Goal: Contribute content: Add original content to the website for others to see

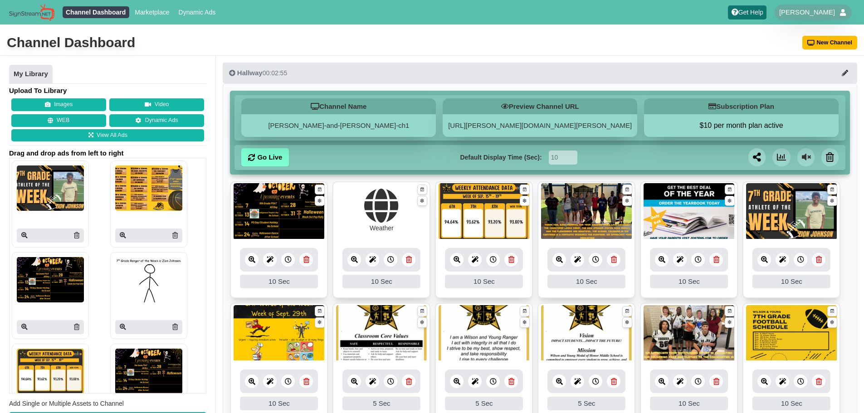
drag, startPoint x: 171, startPoint y: 233, endPoint x: 483, endPoint y: 53, distance: 360.0
click at [172, 233] on icon at bounding box center [174, 235] width 5 height 6
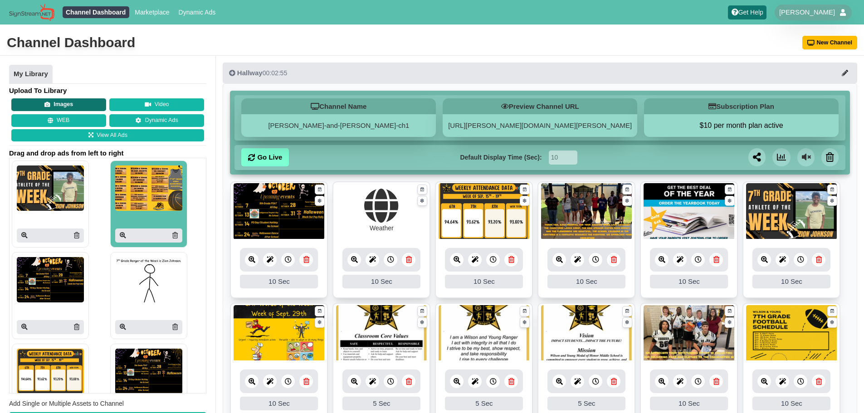
click at [88, 99] on button "Images" at bounding box center [58, 104] width 95 height 13
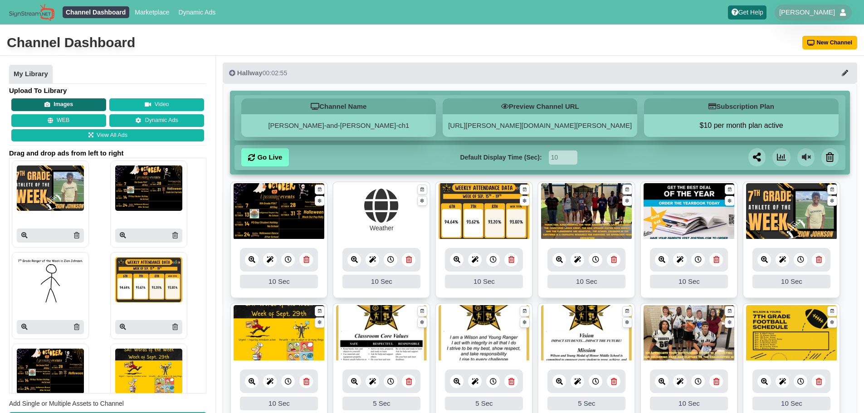
click at [83, 100] on button "Images" at bounding box center [58, 104] width 95 height 13
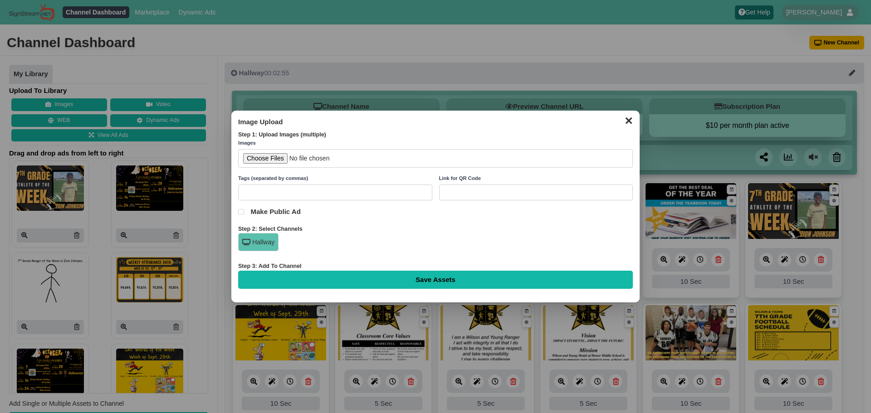
click at [273, 159] on input "file" at bounding box center [435, 158] width 394 height 19
type input "C:\fakepath\25-26 Cheer Annoucements (3).png"
click at [384, 272] on input "Save Assets" at bounding box center [435, 280] width 394 height 18
type input "Saving..."
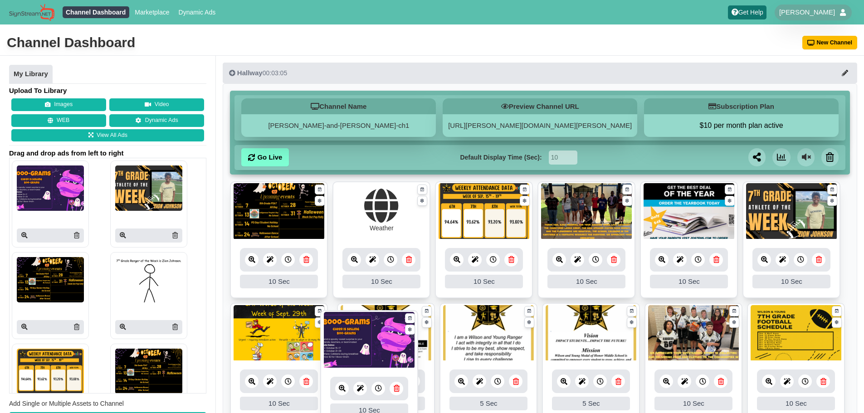
drag, startPoint x: 286, startPoint y: 202, endPoint x: 376, endPoint y: 331, distance: 157.2
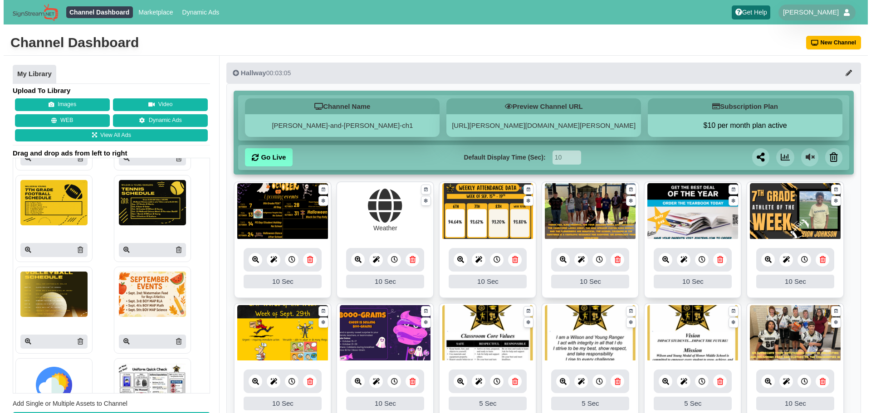
scroll to position [1327, 0]
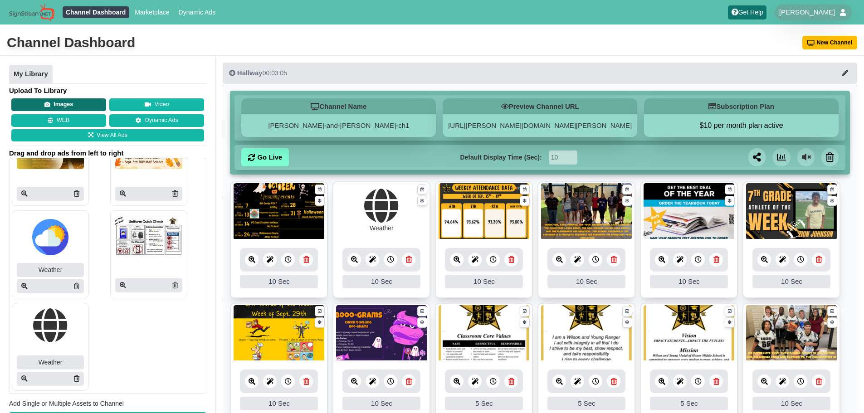
click at [65, 102] on button "Images" at bounding box center [58, 104] width 95 height 13
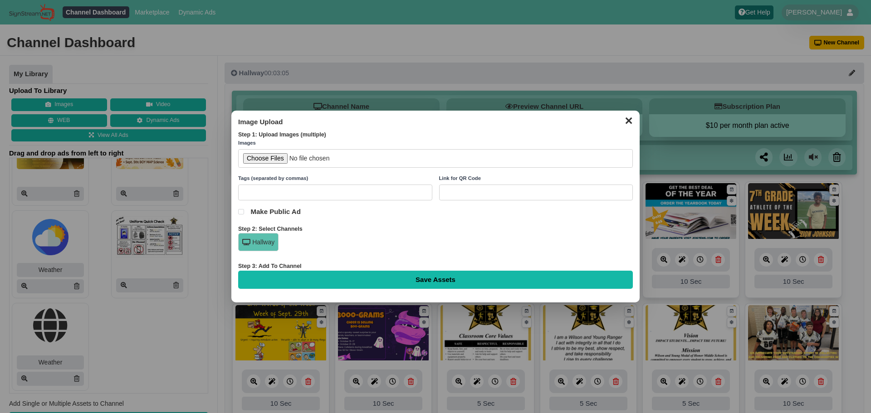
click at [282, 164] on input "file" at bounding box center [435, 158] width 394 height 19
type input "C:\fakepath\25-26 Cheer Annoucements (2).png"
click at [404, 278] on input "Save Assets" at bounding box center [435, 280] width 394 height 18
type input "Saving..."
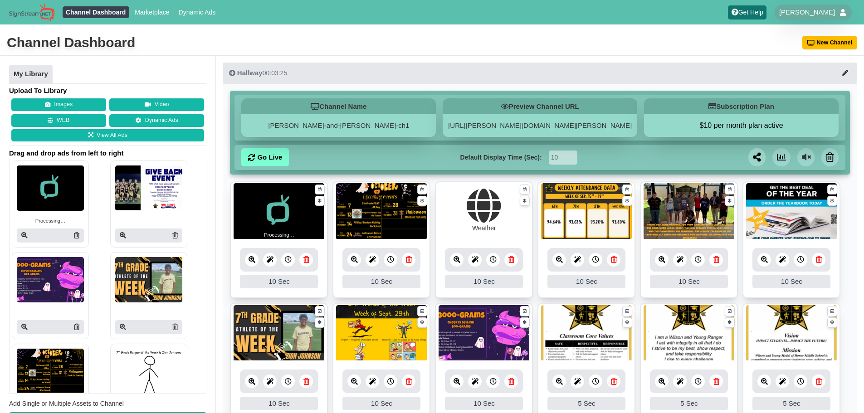
click at [73, 234] on div at bounding box center [50, 236] width 67 height 14
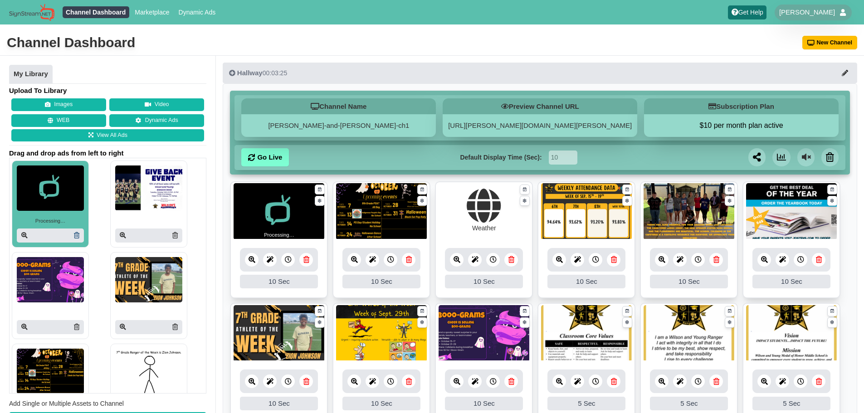
click at [77, 235] on icon at bounding box center [76, 235] width 5 height 6
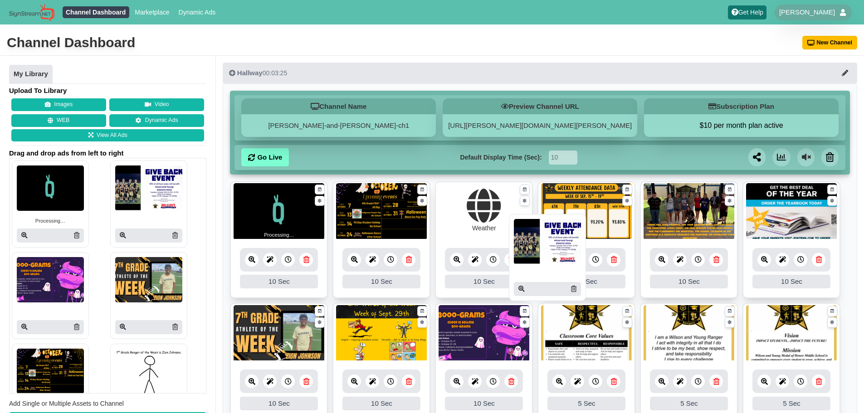
drag, startPoint x: 138, startPoint y: 189, endPoint x: 545, endPoint y: 242, distance: 410.7
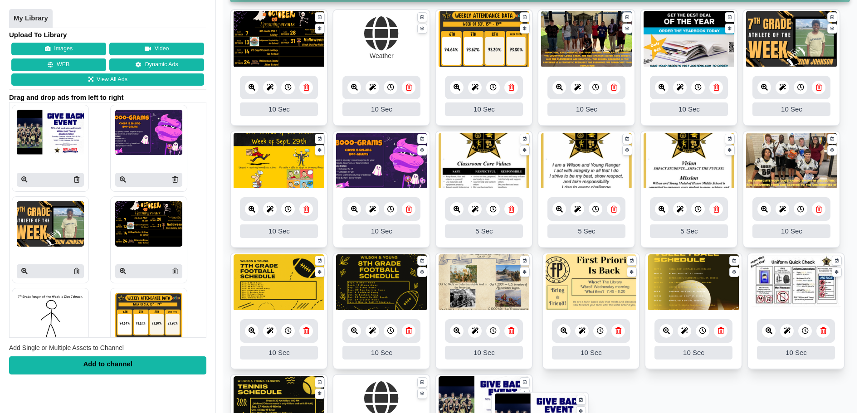
scroll to position [190, 0]
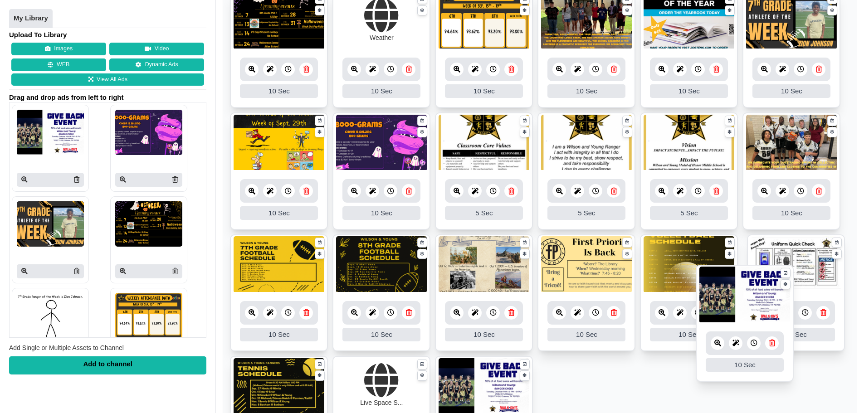
drag, startPoint x: 370, startPoint y: 97, endPoint x: 748, endPoint y: 297, distance: 427.4
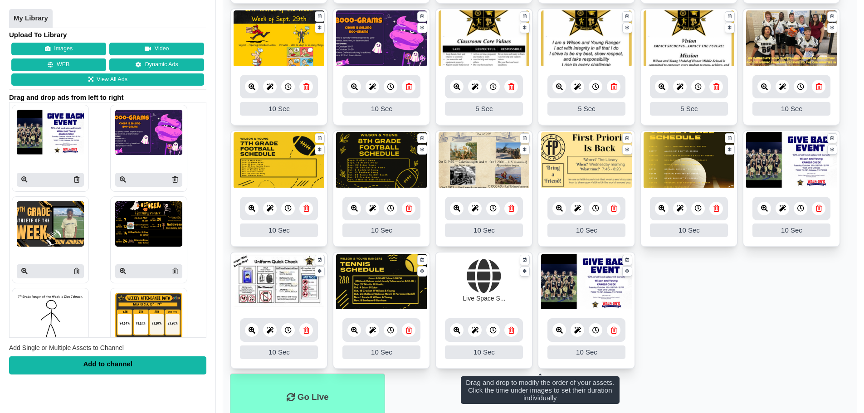
scroll to position [331, 0]
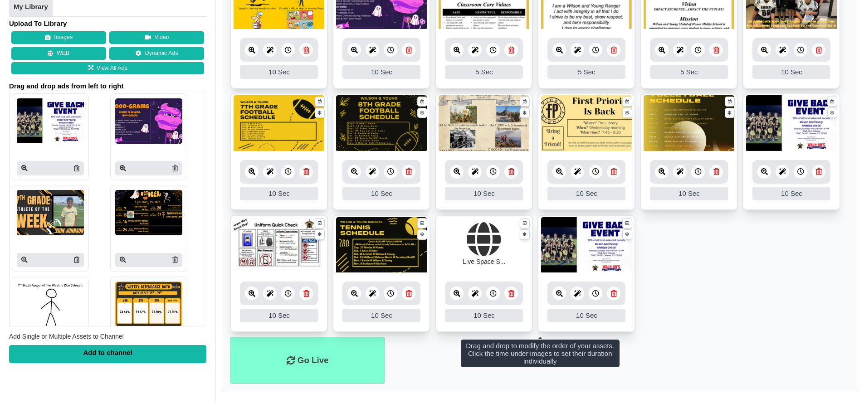
click at [616, 295] on icon at bounding box center [614, 293] width 6 height 7
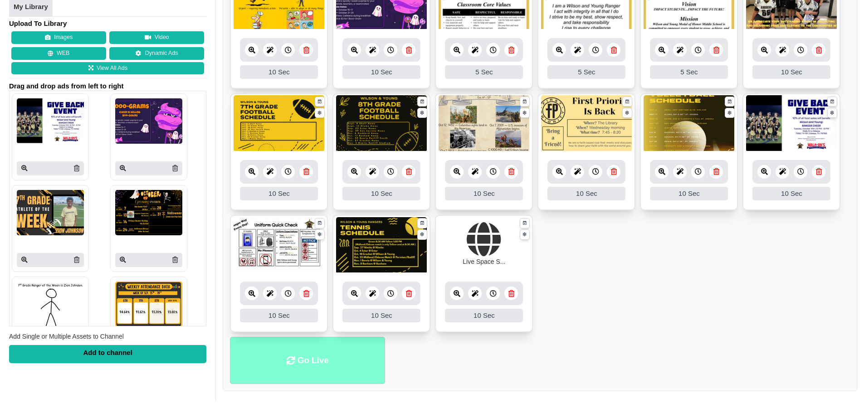
click at [319, 360] on li "Go Live" at bounding box center [307, 361] width 155 height 48
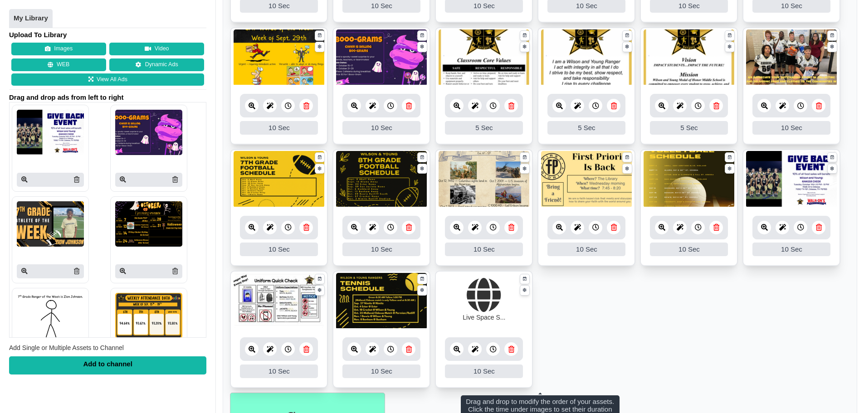
scroll to position [331, 0]
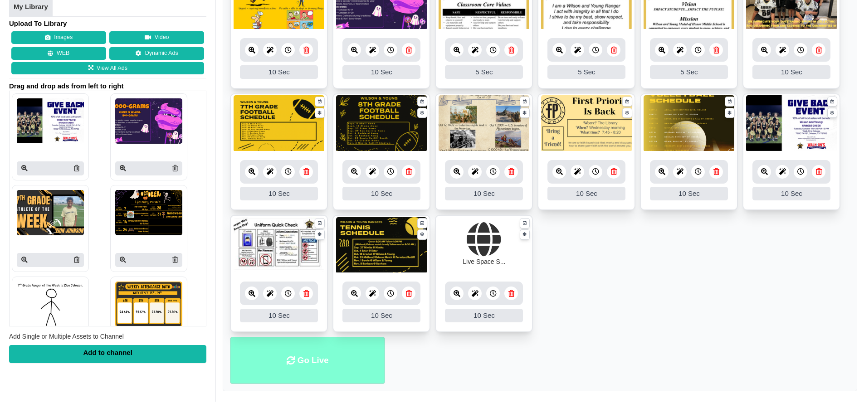
click at [361, 365] on li "Go Live" at bounding box center [307, 361] width 155 height 48
